Goal: Check status: Check status

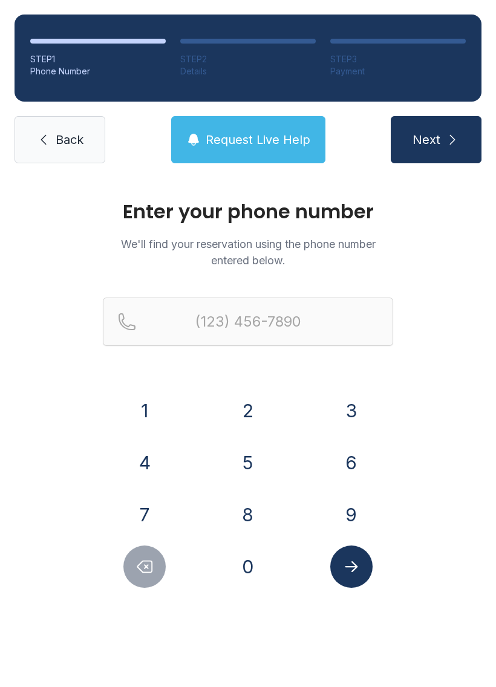
click at [343, 457] on button "6" at bounding box center [351, 462] width 42 height 42
click at [246, 462] on button "5" at bounding box center [248, 462] width 42 height 42
click at [147, 417] on button "1" at bounding box center [144, 410] width 42 height 42
click at [249, 474] on button "5" at bounding box center [248, 462] width 42 height 42
click at [242, 416] on button "2" at bounding box center [248, 410] width 42 height 42
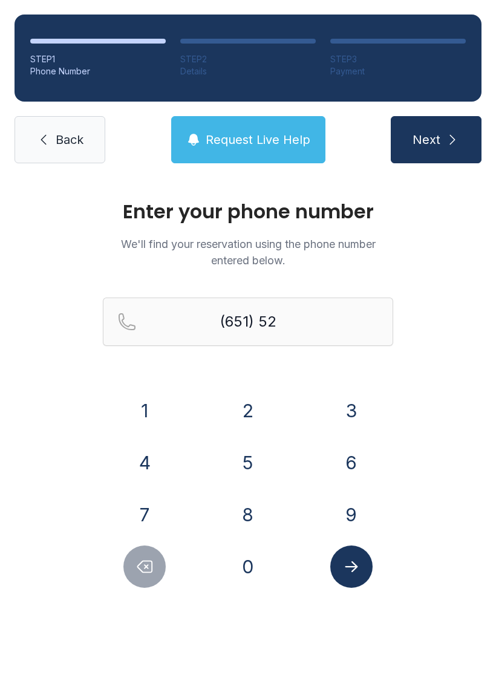
click at [351, 517] on button "9" at bounding box center [351, 514] width 42 height 42
click at [141, 456] on button "4" at bounding box center [144, 462] width 42 height 42
click at [260, 411] on button "2" at bounding box center [248, 410] width 42 height 42
click at [348, 518] on button "9" at bounding box center [351, 514] width 42 height 42
click at [348, 517] on button "9" at bounding box center [351, 514] width 42 height 42
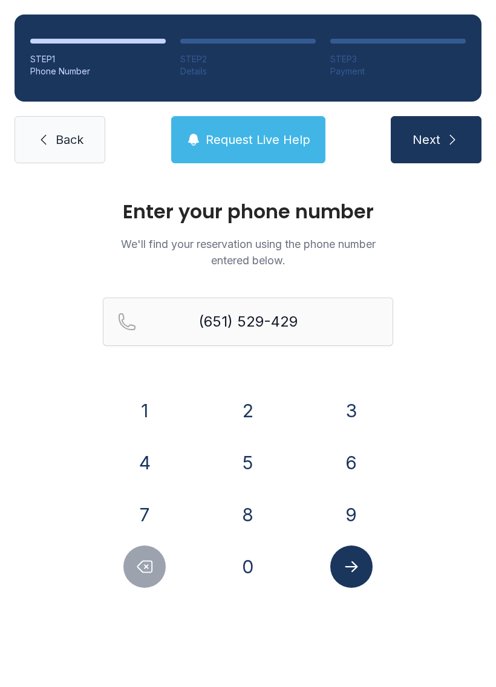
type input "[PHONE_NUMBER]"
click at [350, 572] on icon "Submit lookup form" at bounding box center [351, 566] width 18 height 18
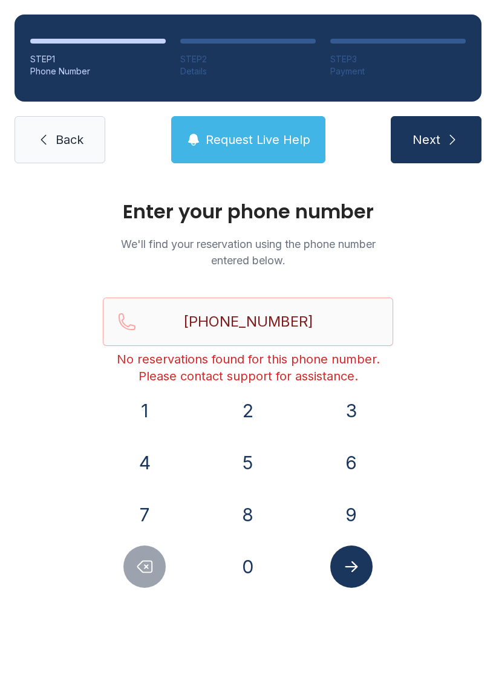
click at [27, 136] on link "Back" at bounding box center [60, 139] width 91 height 47
